Goal: Task Accomplishment & Management: Use online tool/utility

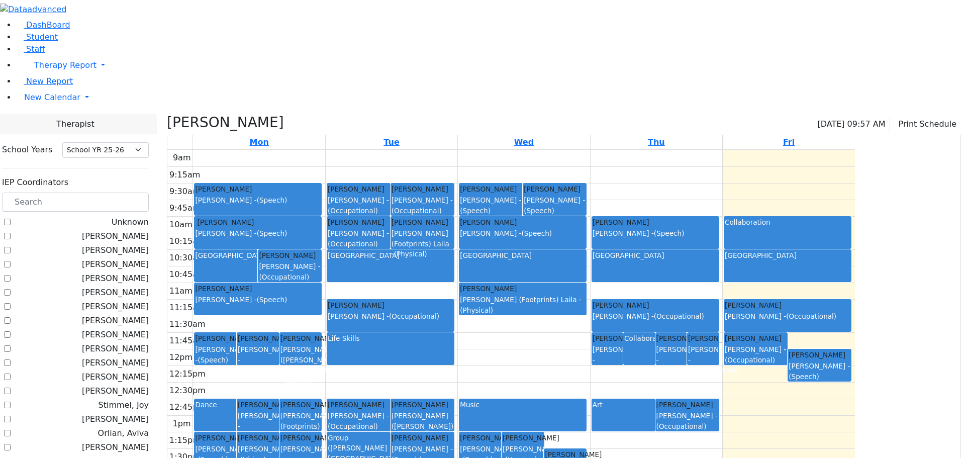
select select "212"
click at [60, 108] on link "New Calendar" at bounding box center [490, 97] width 949 height 20
drag, startPoint x: 48, startPoint y: 170, endPoint x: 53, endPoint y: 165, distance: 7.1
click at [48, 124] on link "Calendar" at bounding box center [40, 118] width 36 height 12
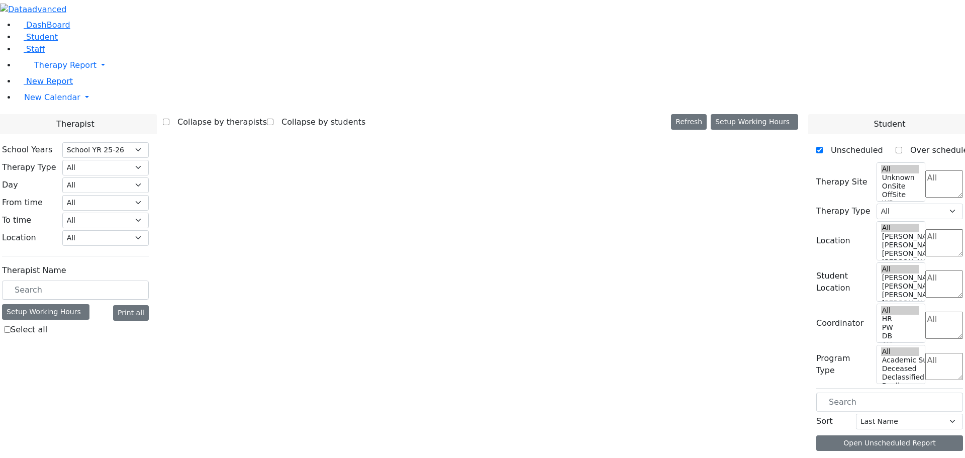
select select "212"
select select "1"
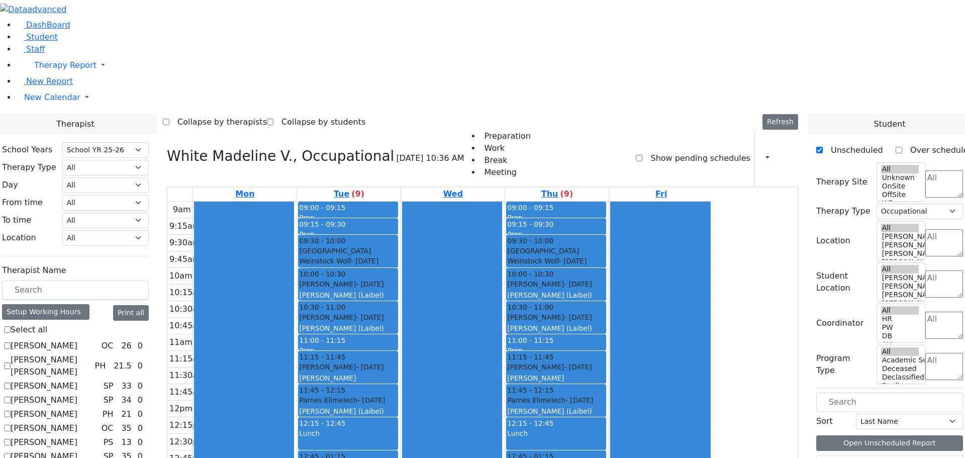
scroll to position [2, 0]
click at [39, 102] on span "New Calendar" at bounding box center [52, 97] width 56 height 10
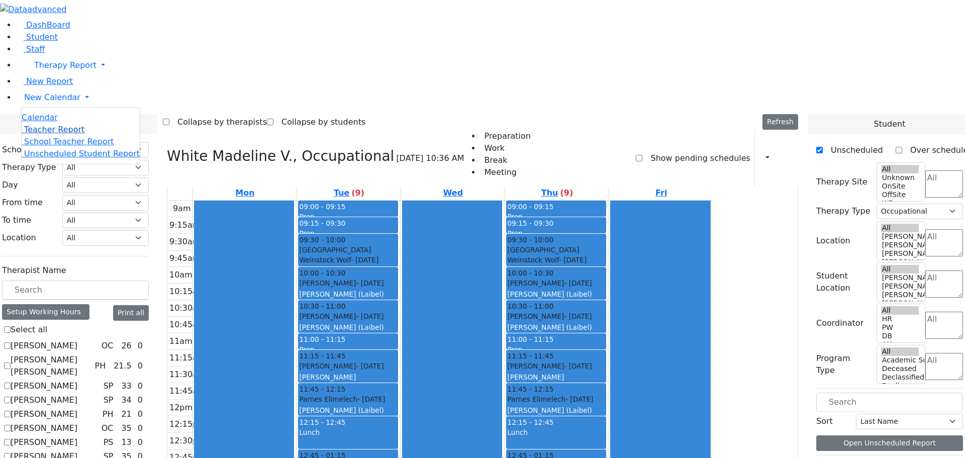
click at [54, 134] on span "Teacher Report" at bounding box center [54, 130] width 60 height 10
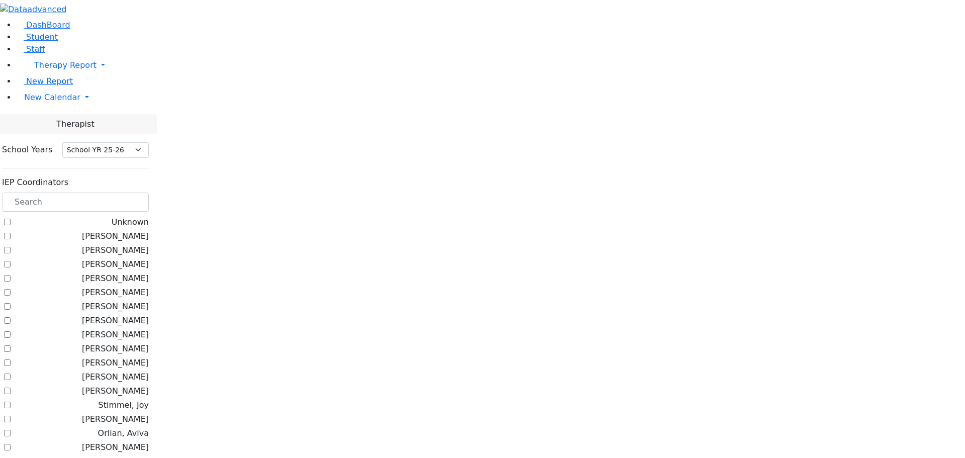
select select "212"
click at [149, 192] on input "text" at bounding box center [75, 201] width 147 height 19
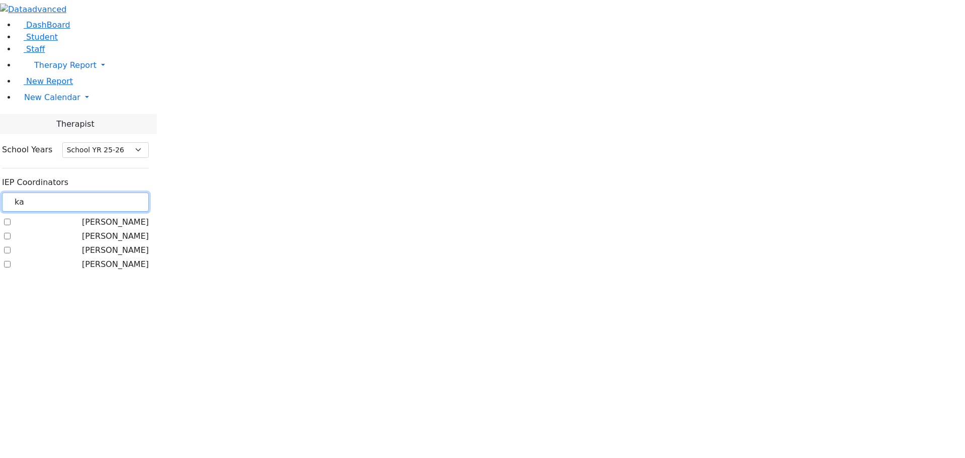
type input "ka"
click at [126, 230] on label "[PERSON_NAME]" at bounding box center [115, 236] width 67 height 12
click at [11, 233] on input "[PERSON_NAME]" at bounding box center [7, 236] width 7 height 7
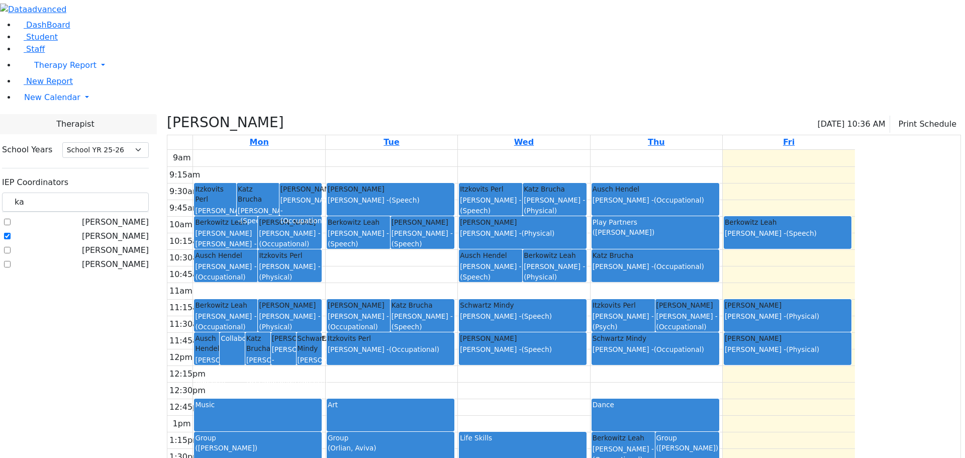
click at [130, 230] on label "[PERSON_NAME]" at bounding box center [115, 236] width 67 height 12
click at [11, 233] on input "[PERSON_NAME]" at bounding box center [7, 236] width 7 height 7
checkbox input "false"
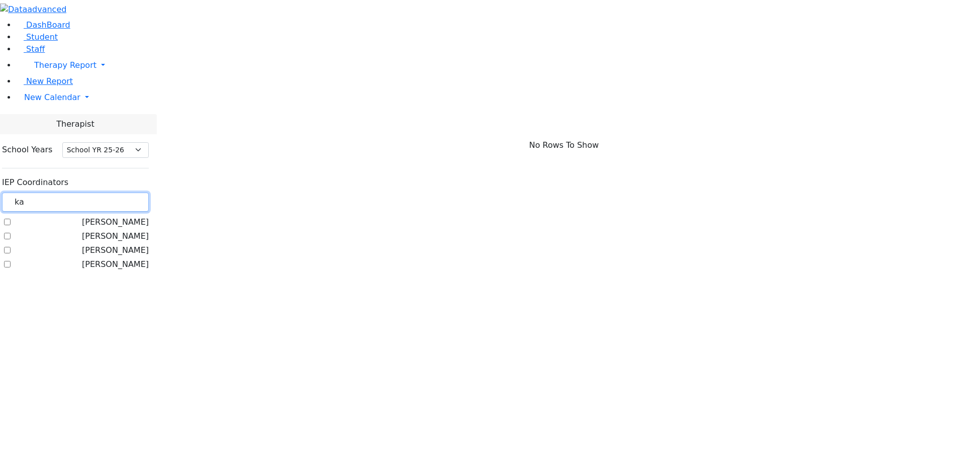
drag, startPoint x: 146, startPoint y: 90, endPoint x: 134, endPoint y: 88, distance: 12.2
click at [134, 192] on input "ka" at bounding box center [75, 201] width 147 height 19
type input "co"
click at [129, 216] on label "[PERSON_NAME]" at bounding box center [115, 222] width 67 height 12
click at [11, 219] on input "[PERSON_NAME]" at bounding box center [7, 222] width 7 height 7
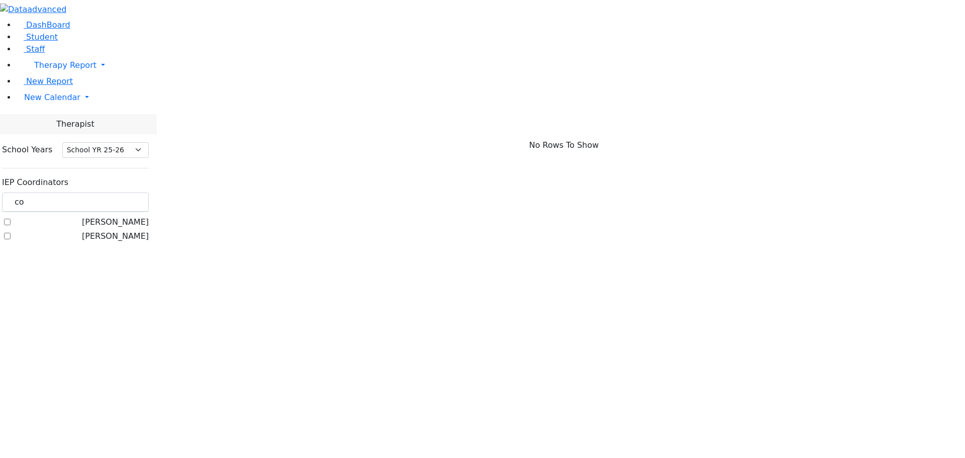
checkbox input "true"
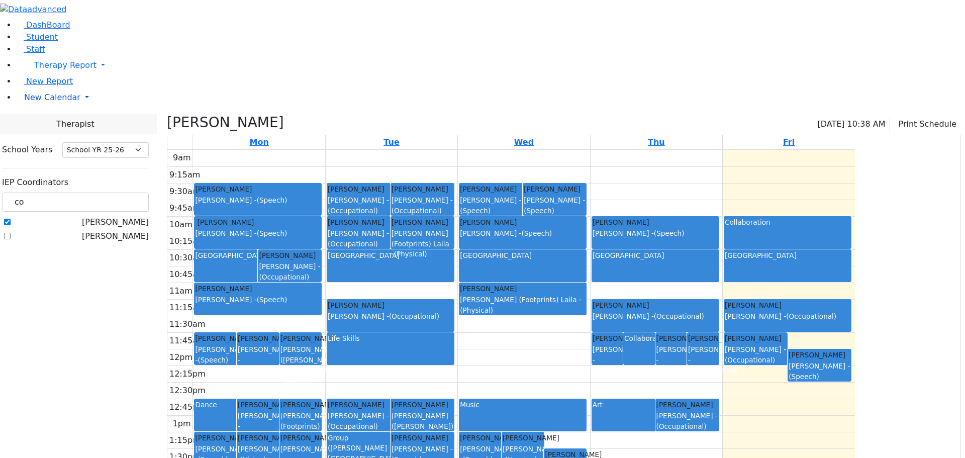
click at [54, 102] on span "New Calendar" at bounding box center [52, 97] width 56 height 10
click at [53, 122] on span "Calendar" at bounding box center [40, 118] width 36 height 10
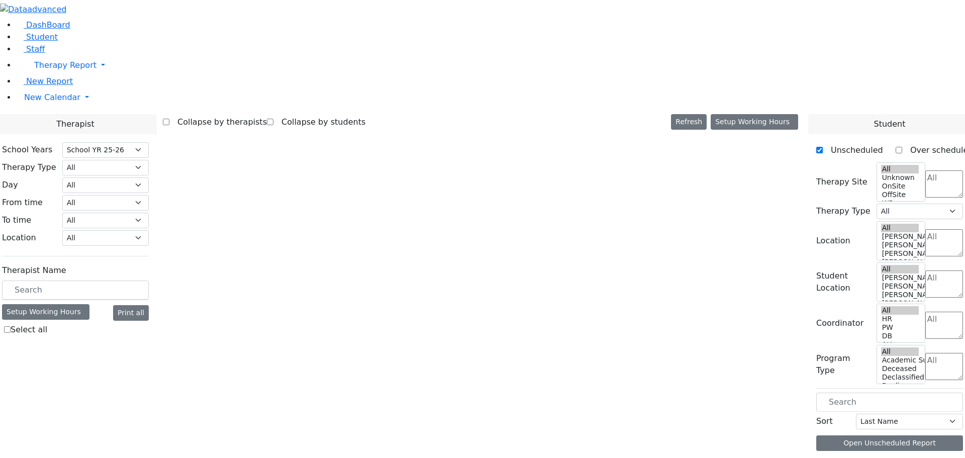
select select "212"
select select "1"
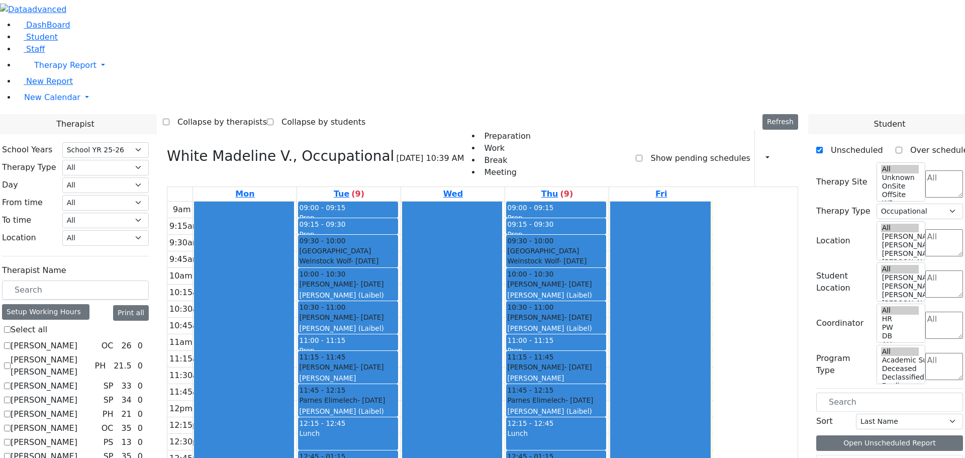
scroll to position [352, 0]
checkbox input "true"
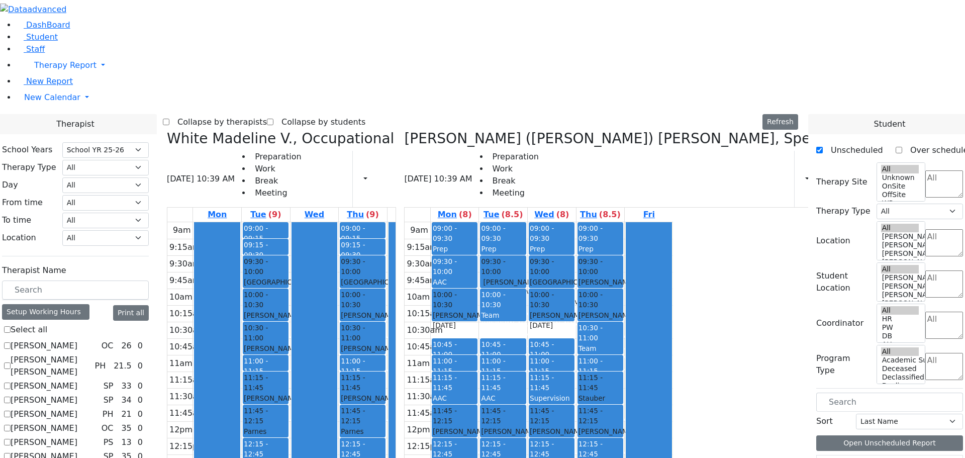
click at [269, 130] on h3 "White Madeline V., Occupational" at bounding box center [280, 138] width 227 height 17
click at [167, 130] on icon at bounding box center [167, 138] width 0 height 17
select select "3"
checkbox input "false"
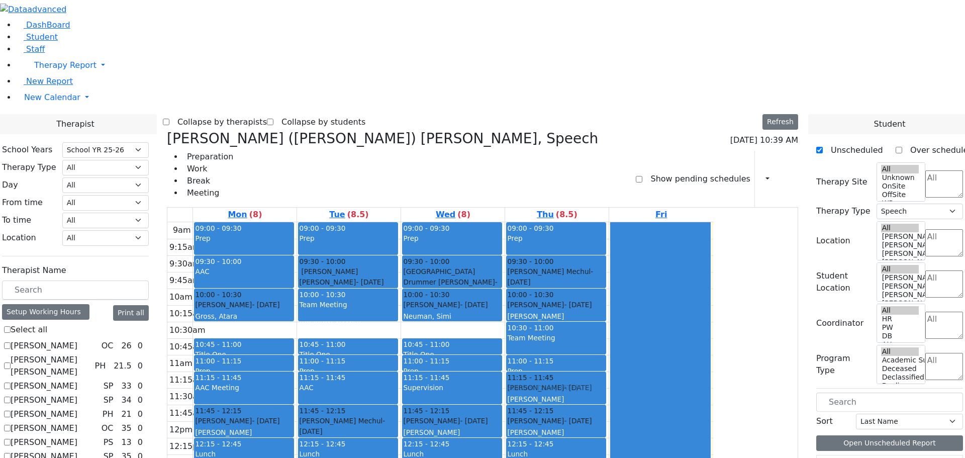
drag, startPoint x: 673, startPoint y: 420, endPoint x: 651, endPoint y: 224, distance: 196.6
click at [608, 224] on div "09:00 - 09:30 Prep 09:30 - 10:00 Herskovic Mechul - 07/22/2017 Golombeck Esther…" at bounding box center [556, 421] width 103 height 398
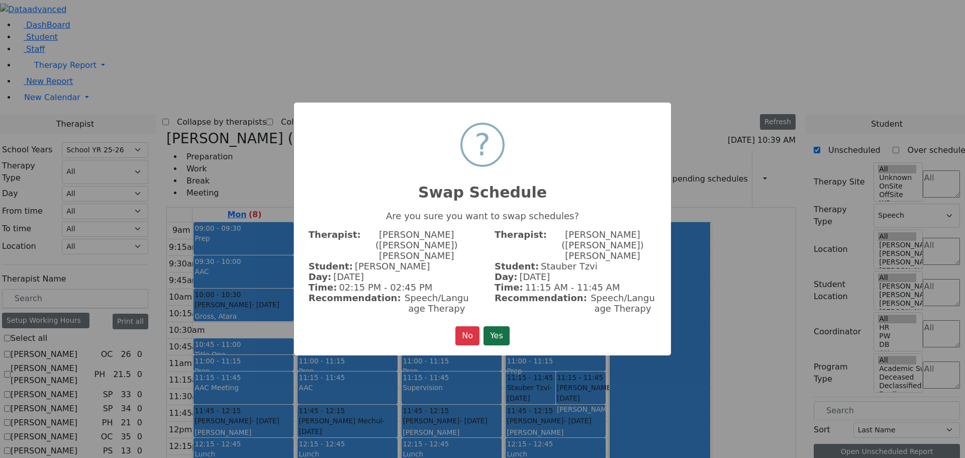
click at [500, 326] on button "Yes" at bounding box center [496, 335] width 26 height 19
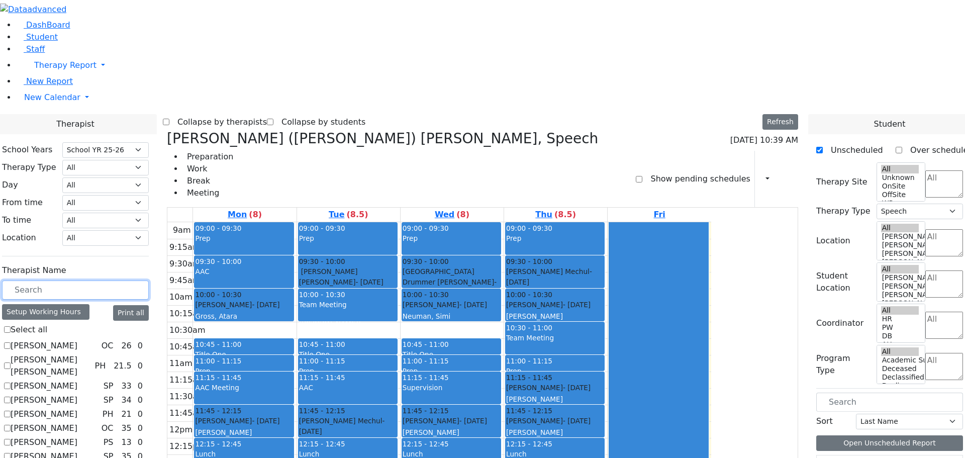
click at [134, 280] on input "text" at bounding box center [75, 289] width 147 height 19
click at [55, 108] on link "New Calendar" at bounding box center [490, 97] width 949 height 20
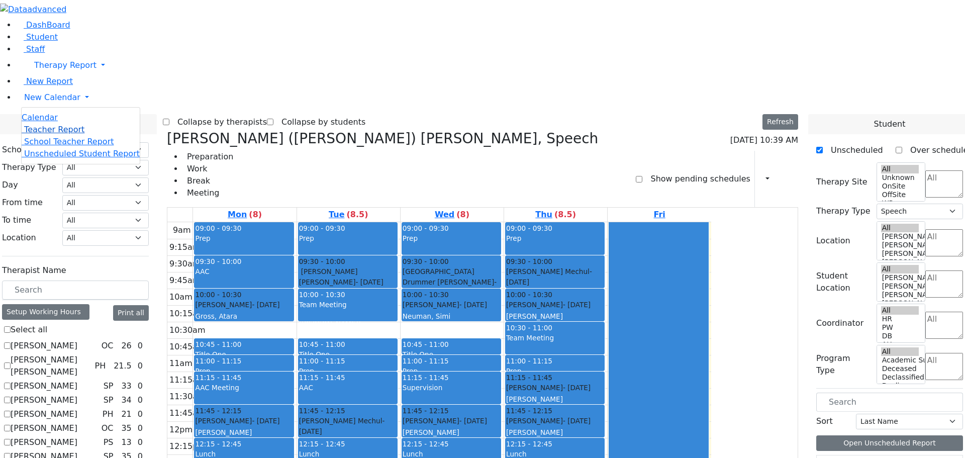
click at [61, 134] on span "Teacher Report" at bounding box center [54, 130] width 60 height 10
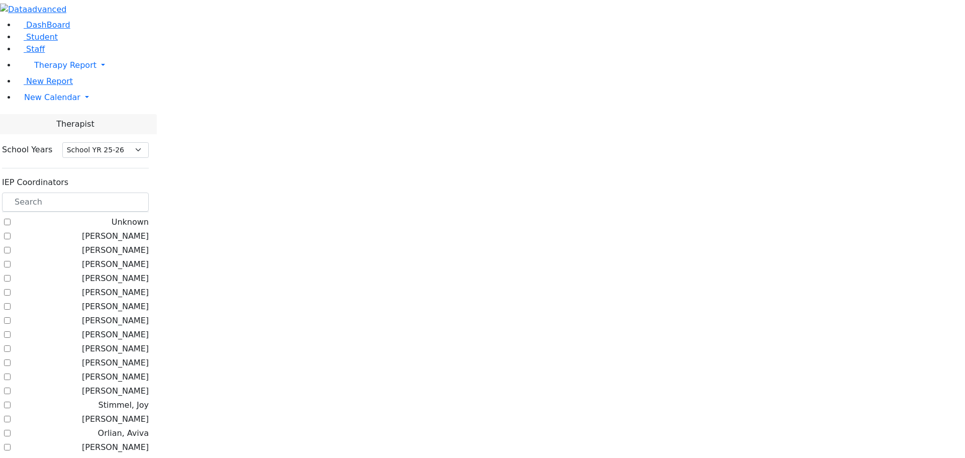
select select "212"
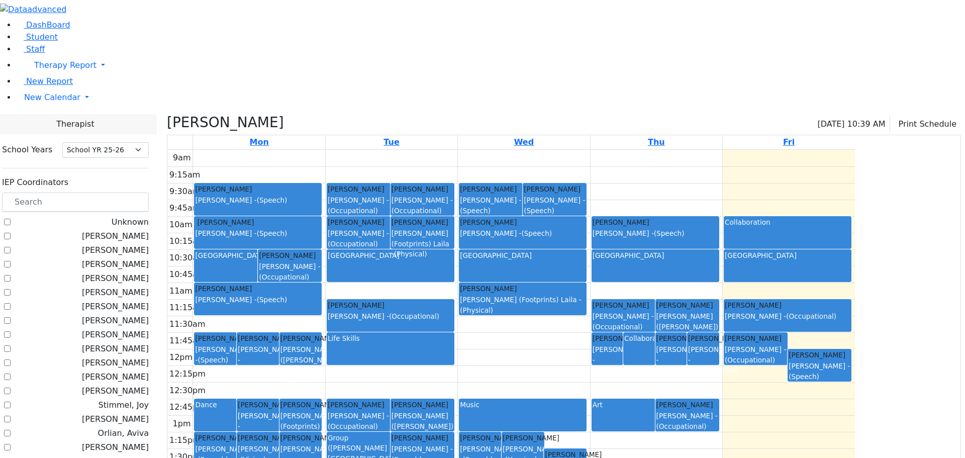
checkbox input "false"
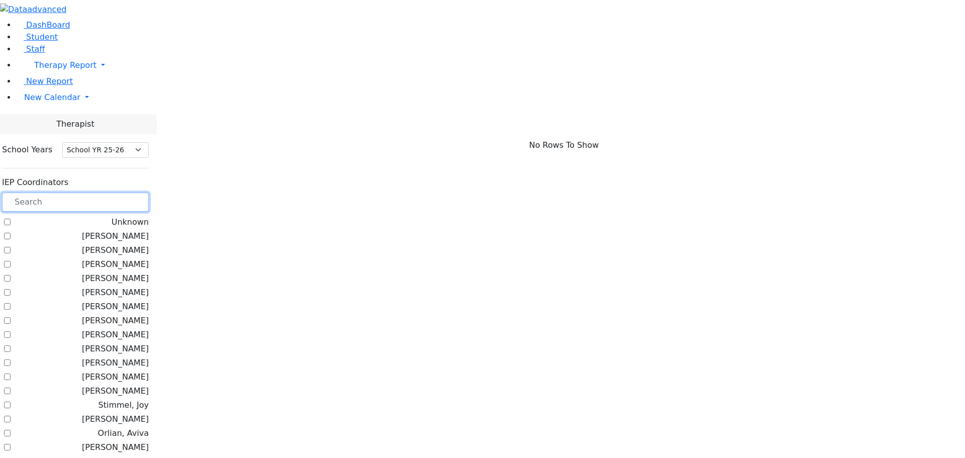
click at [129, 192] on input "text" at bounding box center [75, 201] width 147 height 19
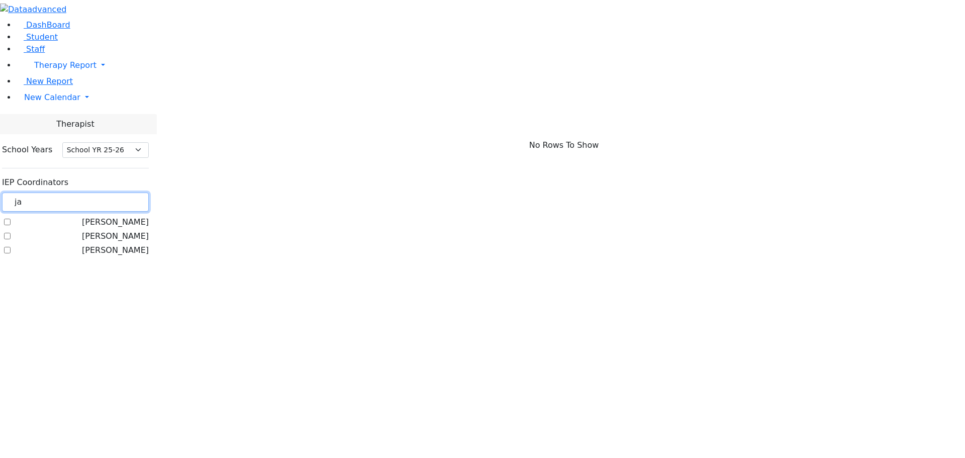
type input "ja"
click at [129, 244] on label "[PERSON_NAME]" at bounding box center [115, 250] width 67 height 12
click at [11, 247] on input "[PERSON_NAME]" at bounding box center [7, 250] width 7 height 7
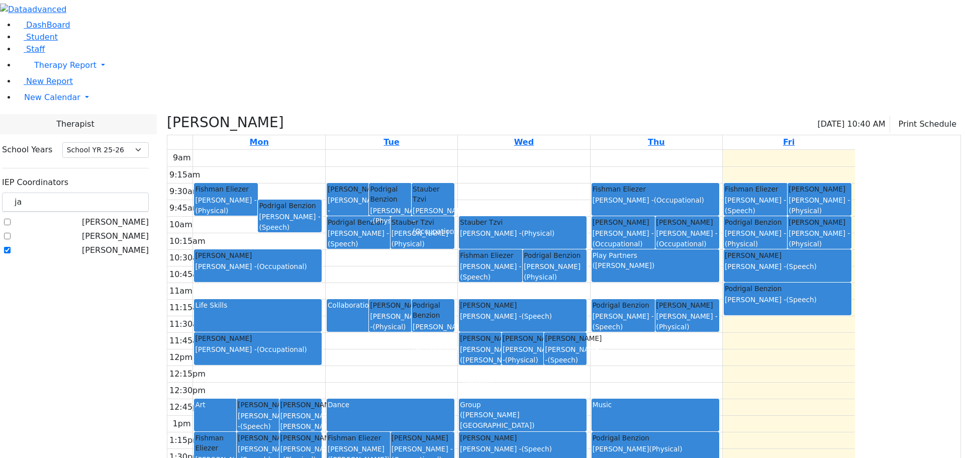
drag, startPoint x: 127, startPoint y: 134, endPoint x: 94, endPoint y: 146, distance: 35.5
click at [127, 244] on label "[PERSON_NAME]" at bounding box center [115, 250] width 67 height 12
click at [11, 247] on input "[PERSON_NAME]" at bounding box center [7, 250] width 7 height 7
checkbox input "false"
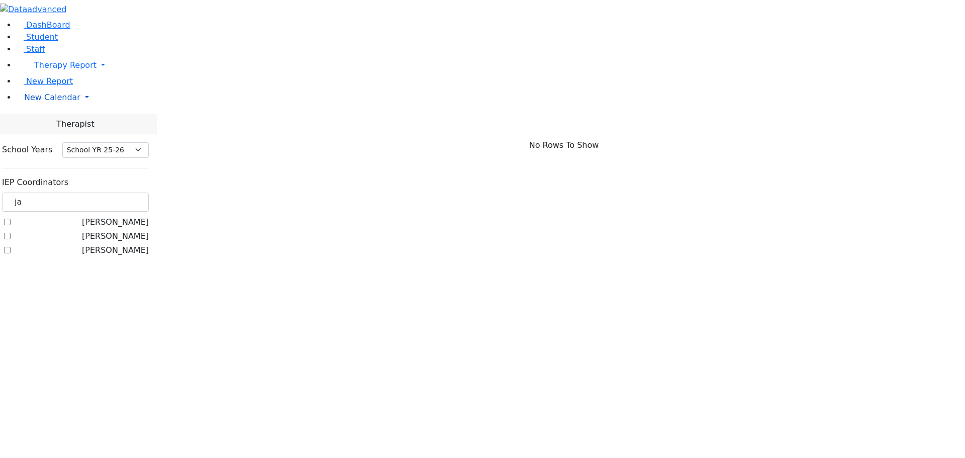
click at [66, 102] on span "New Calendar" at bounding box center [52, 97] width 56 height 10
click at [52, 122] on span "Calendar" at bounding box center [40, 118] width 36 height 10
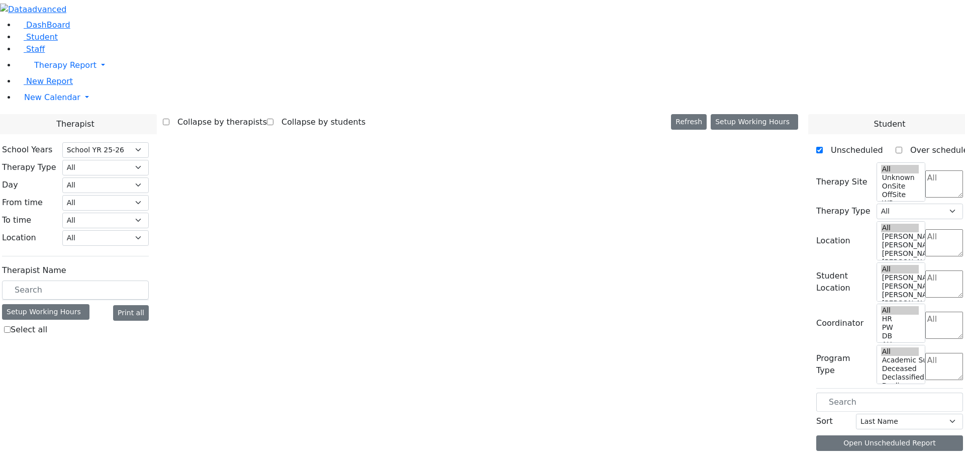
select select "212"
select select "3"
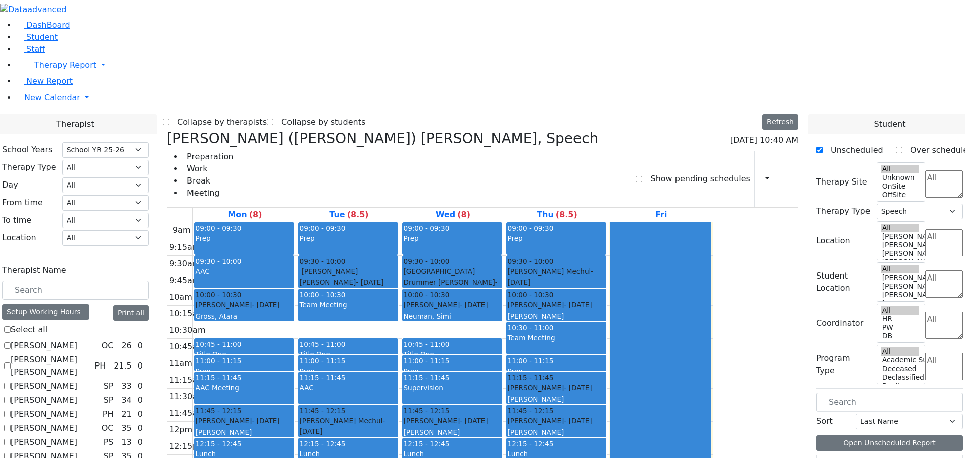
scroll to position [352, 0]
click at [759, 170] on button "button" at bounding box center [764, 178] width 11 height 17
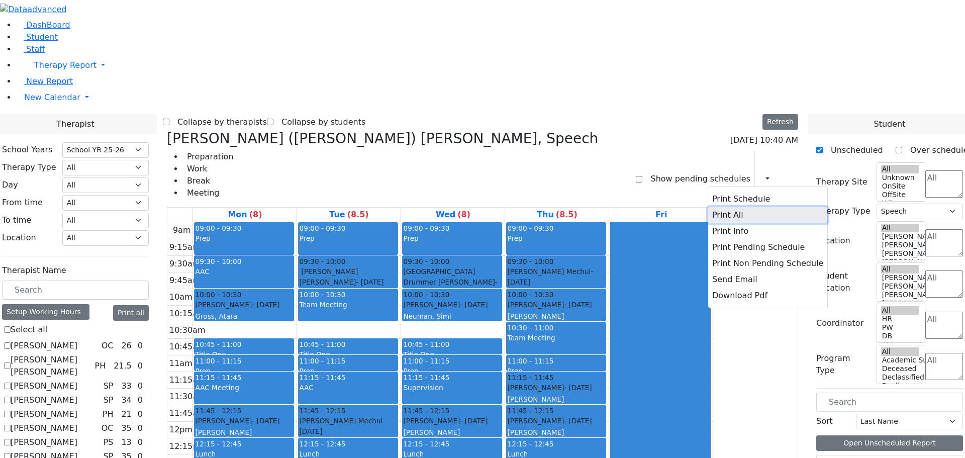
click at [731, 207] on button "Print All" at bounding box center [767, 215] width 119 height 16
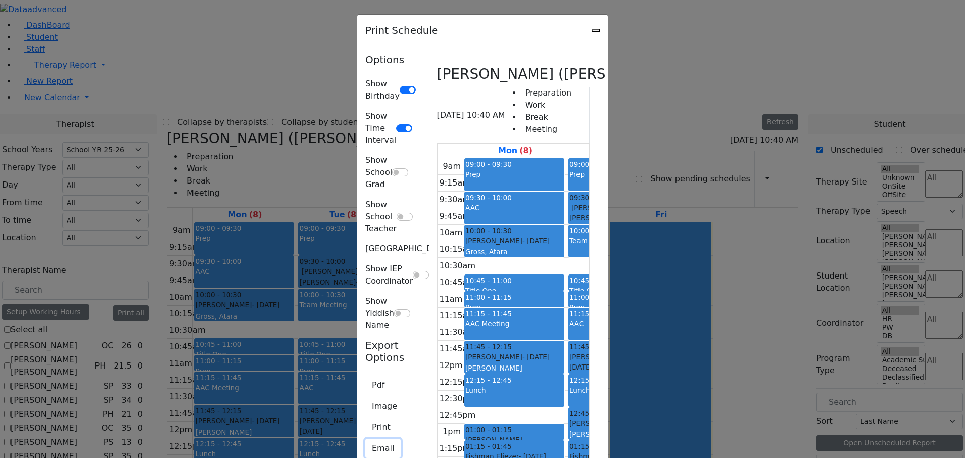
click at [365, 439] on button "Email" at bounding box center [382, 448] width 35 height 19
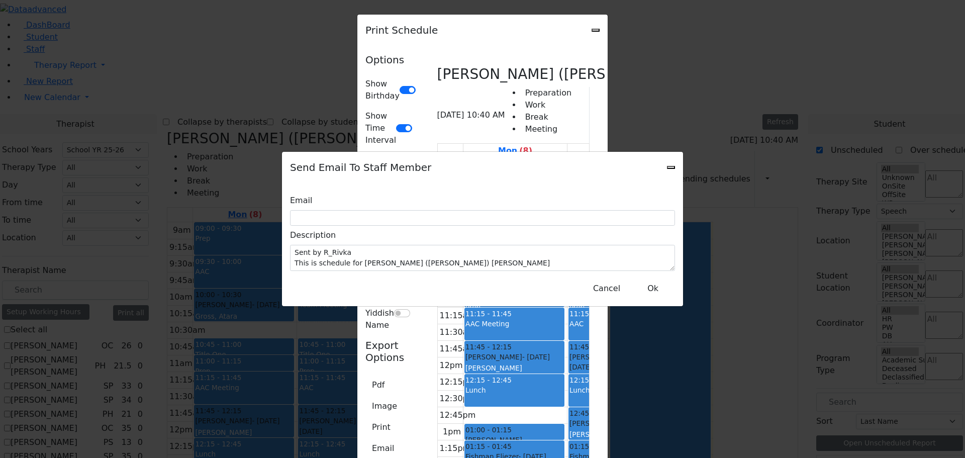
click at [668, 173] on div "Send Email To Staff Member" at bounding box center [482, 167] width 401 height 31
click at [674, 172] on div "Send Email To Staff Member" at bounding box center [482, 167] width 401 height 31
click at [605, 279] on button "Cancel" at bounding box center [606, 288] width 40 height 19
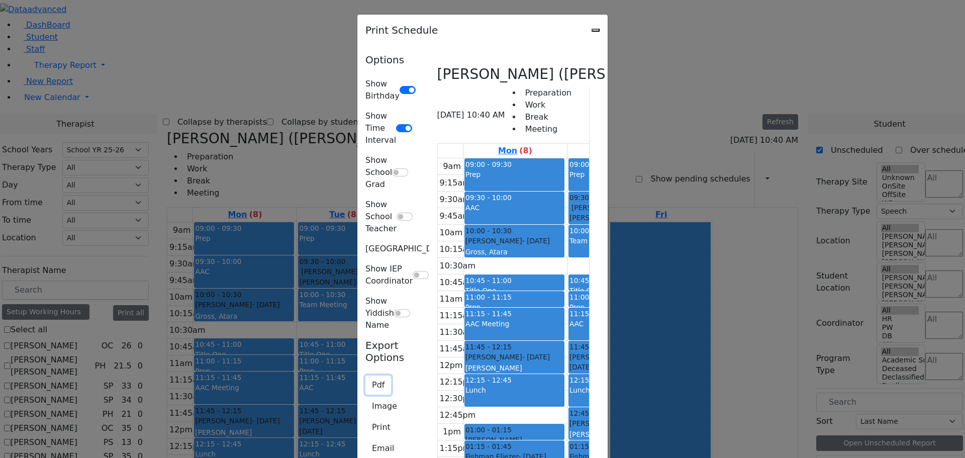
click at [365, 375] on button "Pdf" at bounding box center [378, 384] width 26 height 19
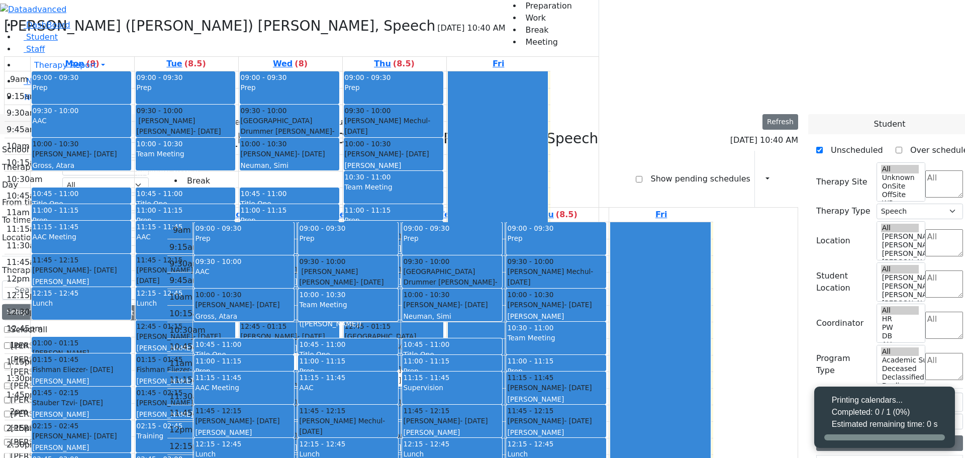
select select "212"
select select "3"
click at [761, 174] on icon "button" at bounding box center [761, 179] width 0 height 10
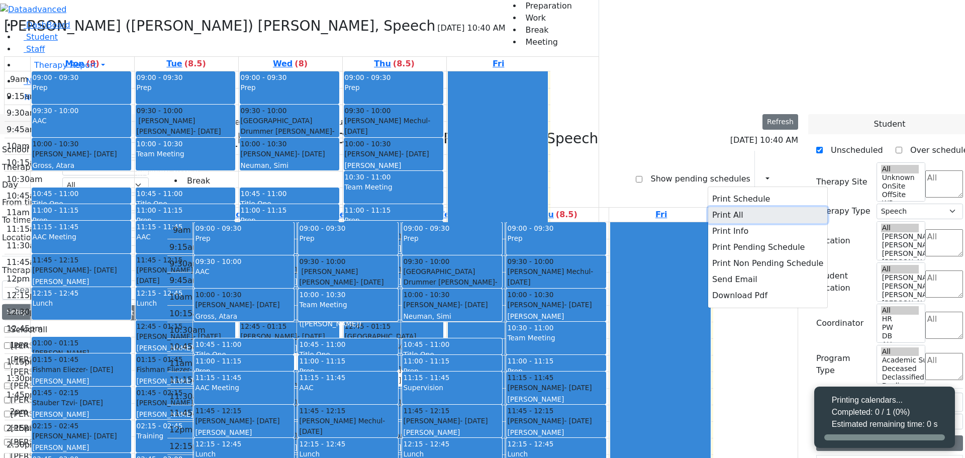
click at [717, 207] on button "Print All" at bounding box center [767, 215] width 119 height 16
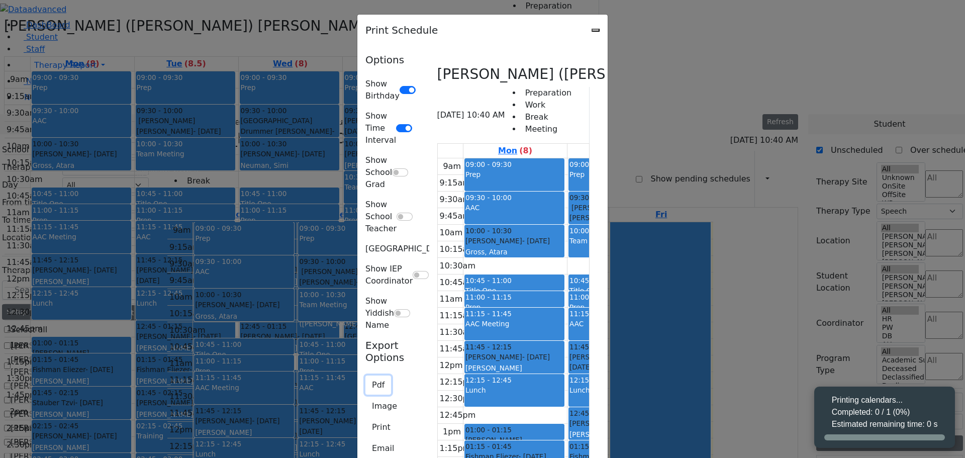
click at [365, 375] on button "Pdf" at bounding box center [378, 384] width 26 height 19
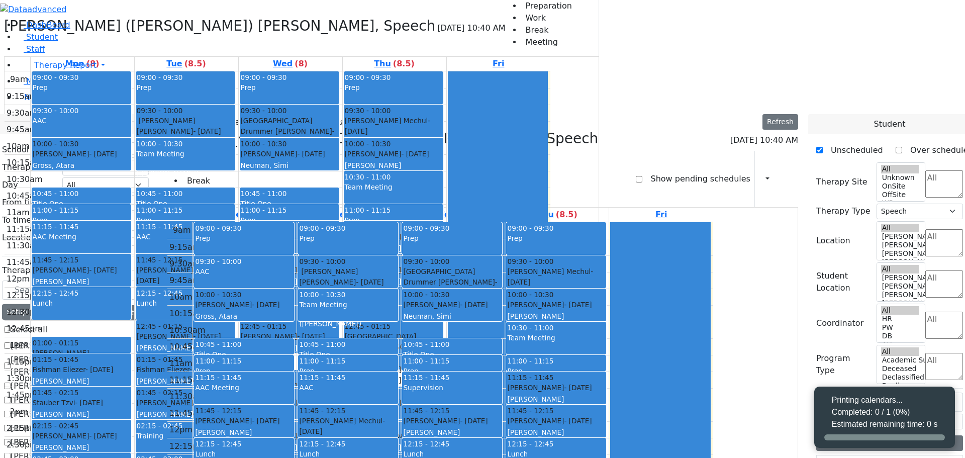
select select "212"
select select "3"
